Goal: Task Accomplishment & Management: Manage account settings

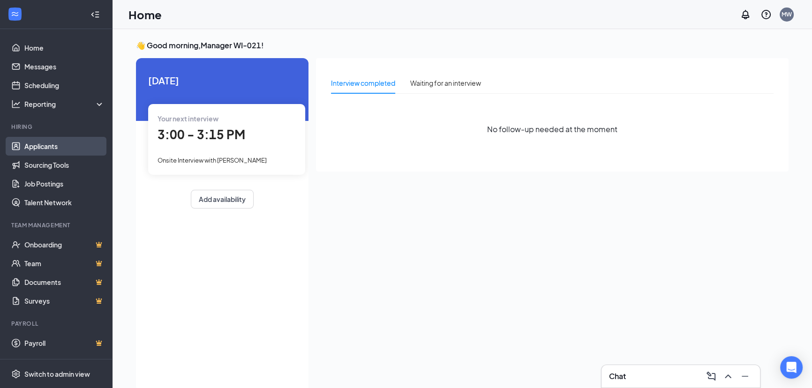
click at [45, 143] on link "Applicants" at bounding box center [64, 146] width 80 height 19
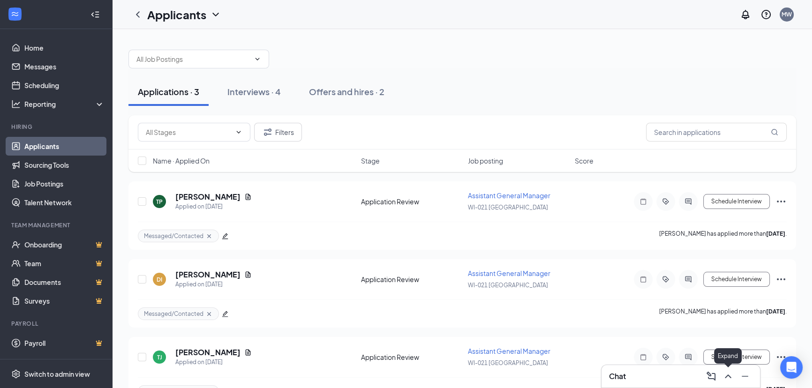
click at [727, 377] on icon "ChevronUp" at bounding box center [728, 376] width 11 height 11
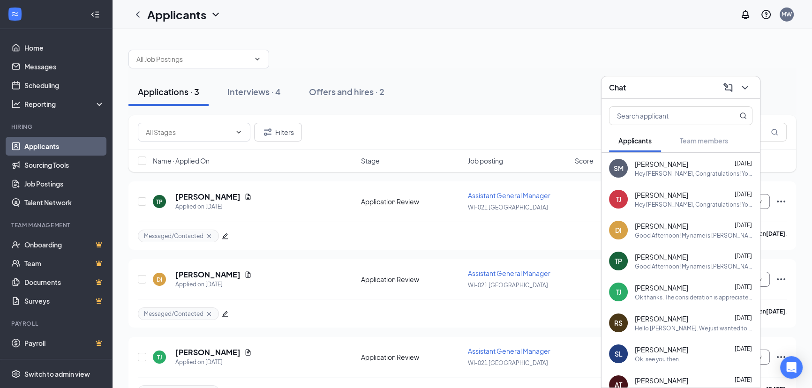
click at [707, 243] on div "DI [PERSON_NAME] [DATE] Good Afternoon! My name is [PERSON_NAME], I am the Gene…" at bounding box center [681, 230] width 158 height 31
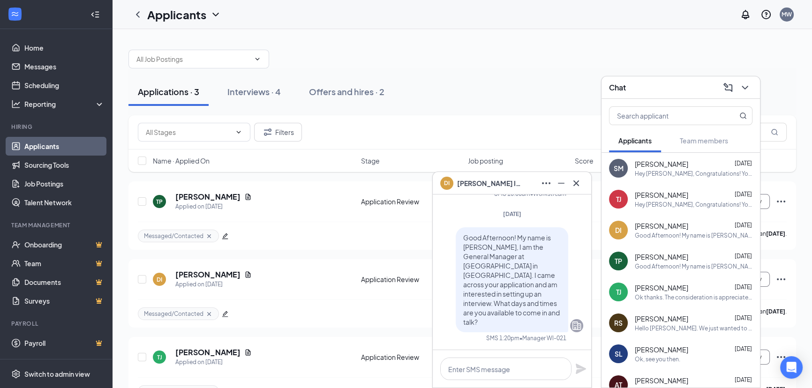
click at [701, 269] on div "Good Afternoon! My name is [PERSON_NAME], I am the General Manager at [GEOGRAPH…" at bounding box center [694, 267] width 118 height 8
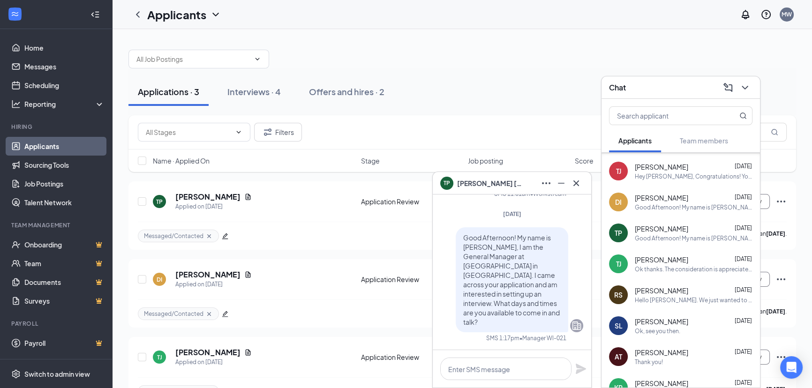
scroll to position [42, 0]
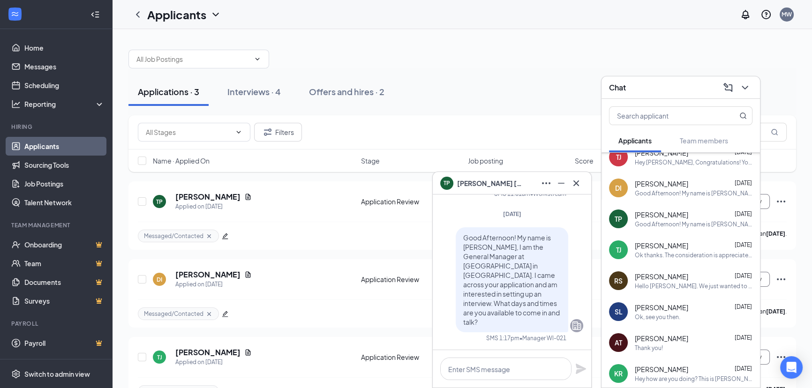
click at [696, 261] on div "[PERSON_NAME] [PERSON_NAME] [DATE] Ok thanks. The consideration is appreciated." at bounding box center [681, 249] width 158 height 31
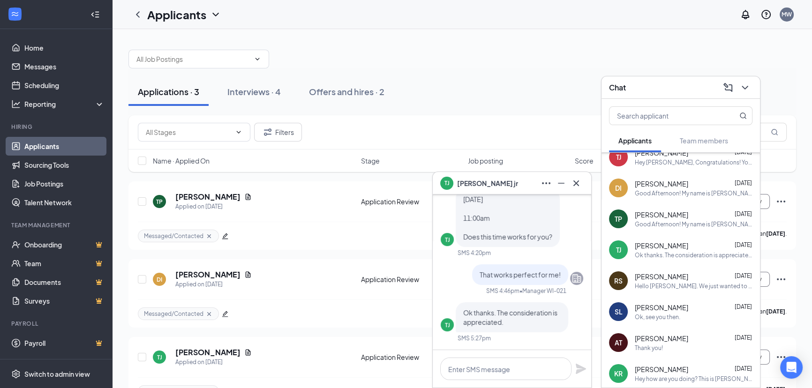
scroll to position [-42, 0]
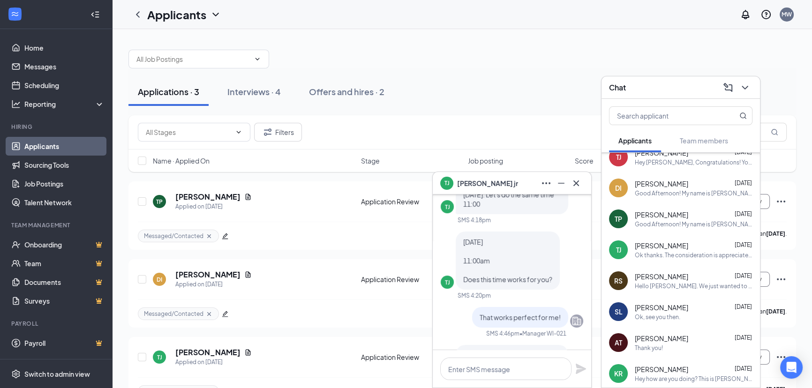
click at [330, 140] on div "Filters" at bounding box center [462, 132] width 649 height 19
click at [577, 182] on icon "Cross" at bounding box center [576, 183] width 6 height 6
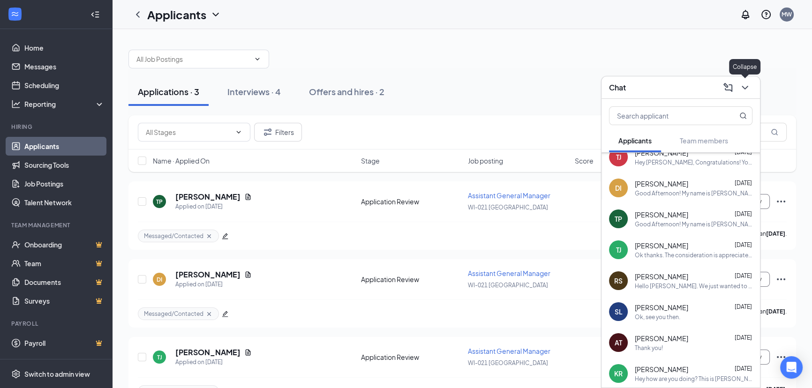
click at [746, 86] on icon "ChevronDown" at bounding box center [744, 87] width 11 height 11
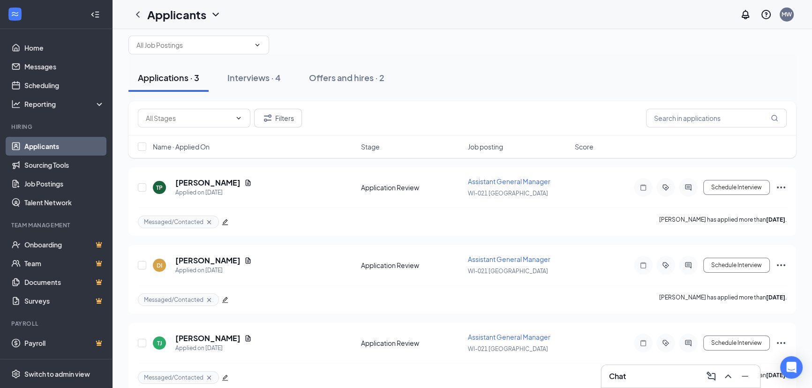
scroll to position [26, 0]
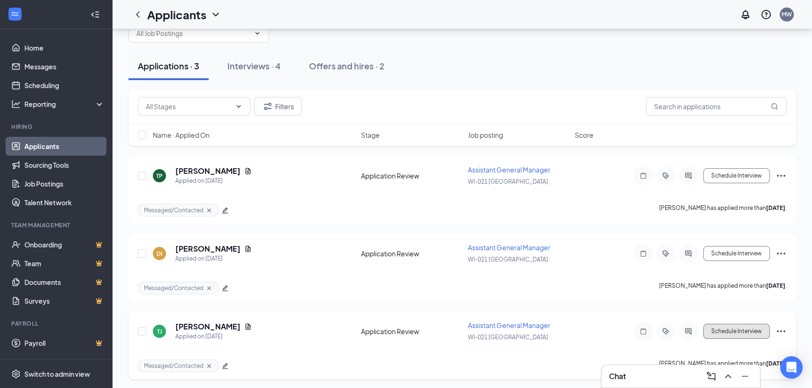
click at [741, 331] on button "Schedule Interview" at bounding box center [736, 331] width 67 height 15
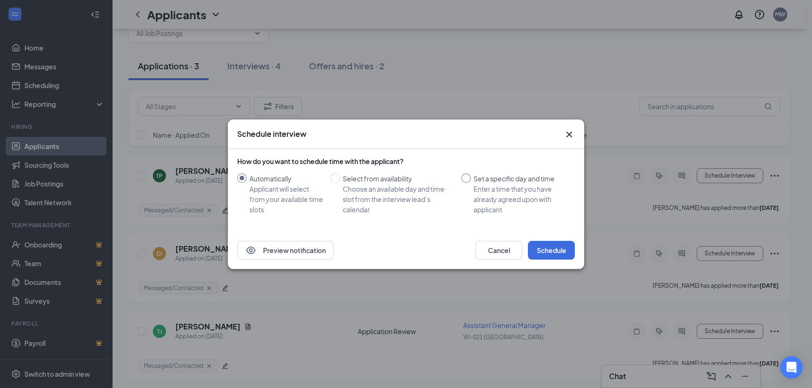
click at [467, 194] on label "Set a specific day and time Enter a time that you have already agreed upon with…" at bounding box center [516, 193] width 110 height 41
click at [467, 183] on input "Set a specific day and time Enter a time that you have already agreed upon with…" at bounding box center [465, 177] width 9 height 9
radio input "true"
radio input "false"
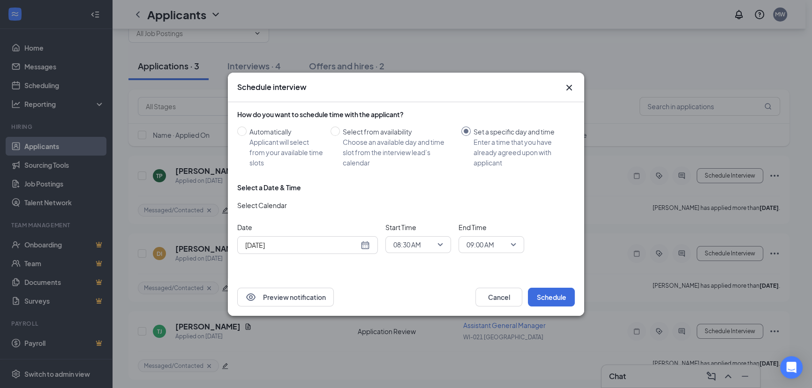
click at [327, 242] on input "[DATE]" at bounding box center [301, 245] width 113 height 10
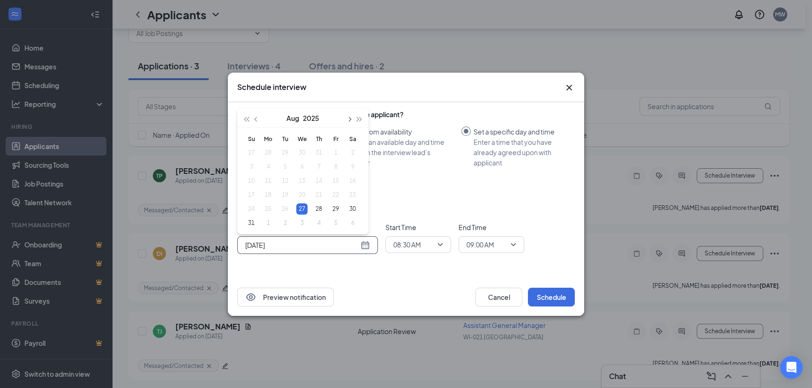
click at [349, 120] on span "button" at bounding box center [348, 119] width 5 height 5
type input "[DATE]"
click at [272, 165] on div "8" at bounding box center [268, 166] width 11 height 11
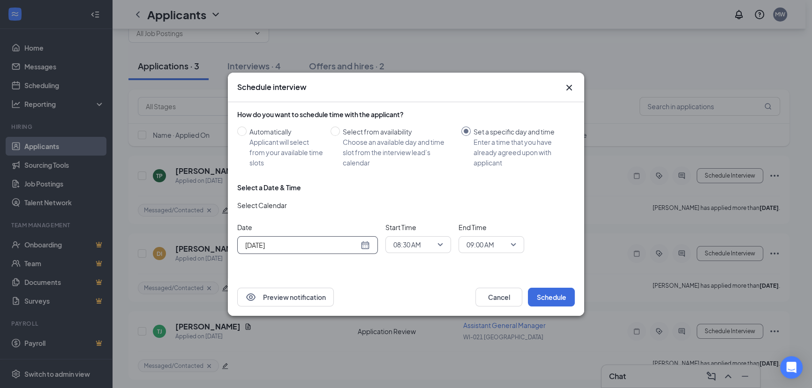
click at [440, 246] on span "08:30 AM" at bounding box center [418, 245] width 50 height 14
click at [407, 180] on span "11:00 AM" at bounding box center [407, 180] width 28 height 10
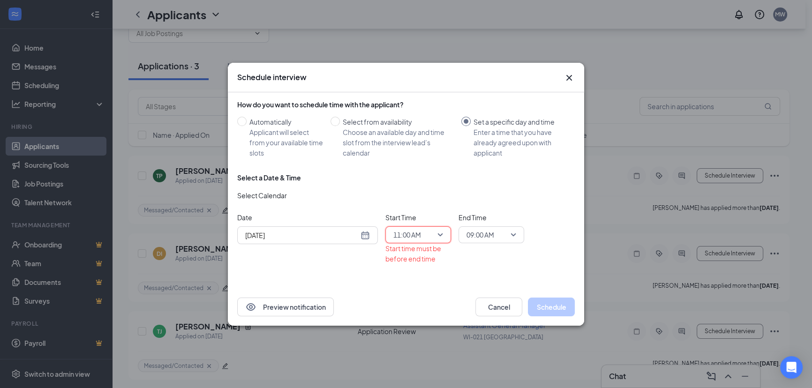
click at [487, 239] on span "09:00 AM" at bounding box center [481, 235] width 28 height 14
click at [492, 148] on span "11:15 AM" at bounding box center [480, 148] width 28 height 10
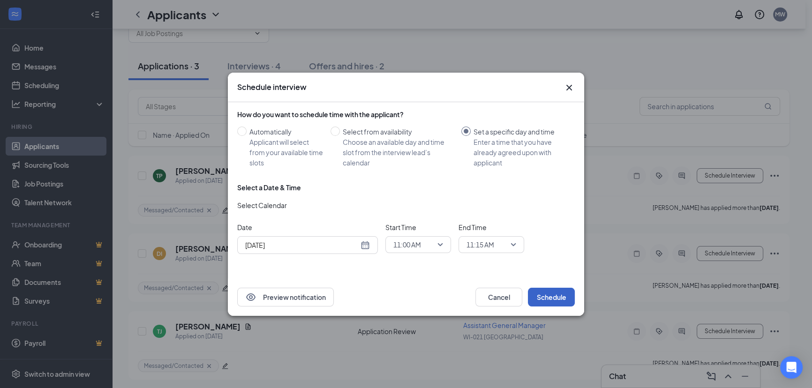
click at [540, 293] on button "Schedule" at bounding box center [551, 297] width 47 height 19
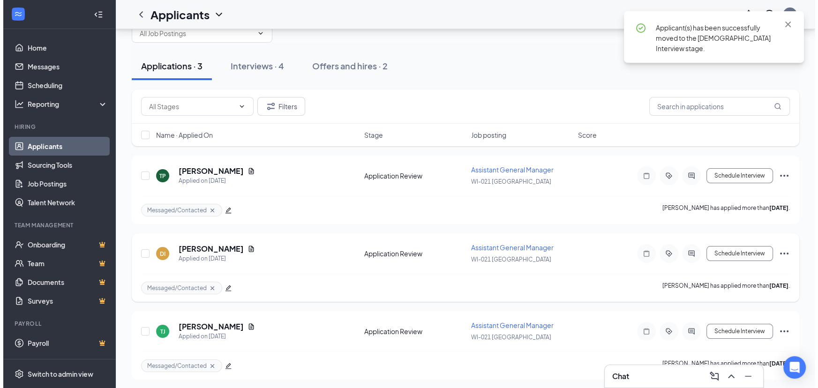
scroll to position [0, 0]
